Goal: Transaction & Acquisition: Subscribe to service/newsletter

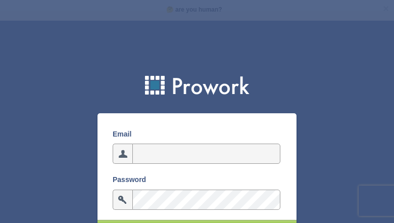
type input "[EMAIL_ADDRESS][DOMAIN_NAME]"
type input "OgkteRvdLKnY"
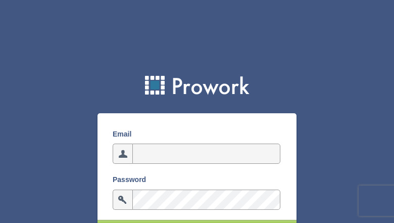
type input "[EMAIL_ADDRESS][DOMAIN_NAME]"
type input "niwZogqhcRmw"
